Goal: Task Accomplishment & Management: Use online tool/utility

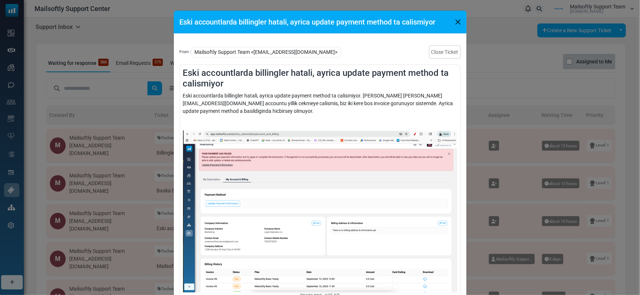
click at [125, 86] on div "Eski accountlarda billingler hatali, ayrica update payment method ta calismiyor…" at bounding box center [320, 147] width 640 height 295
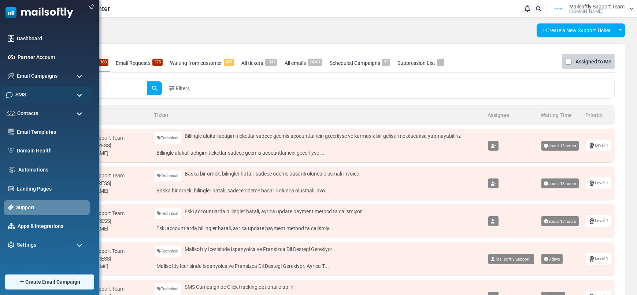
click at [14, 91] on div "SMS" at bounding box center [47, 95] width 90 height 16
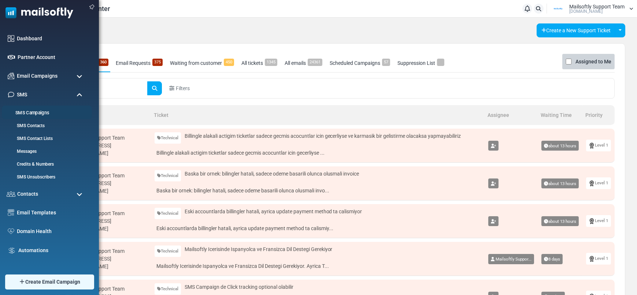
click at [23, 112] on link "SMS Campaigns" at bounding box center [46, 113] width 88 height 7
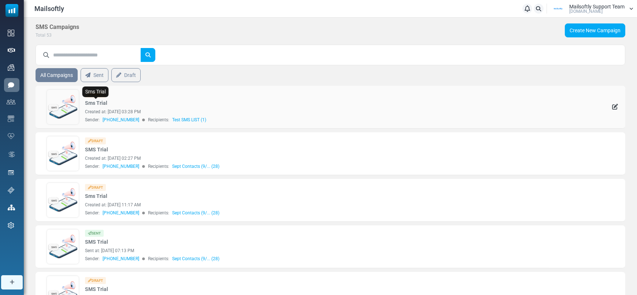
click at [88, 105] on link "Sms Trial" at bounding box center [96, 103] width 22 height 8
